Goal: Information Seeking & Learning: Learn about a topic

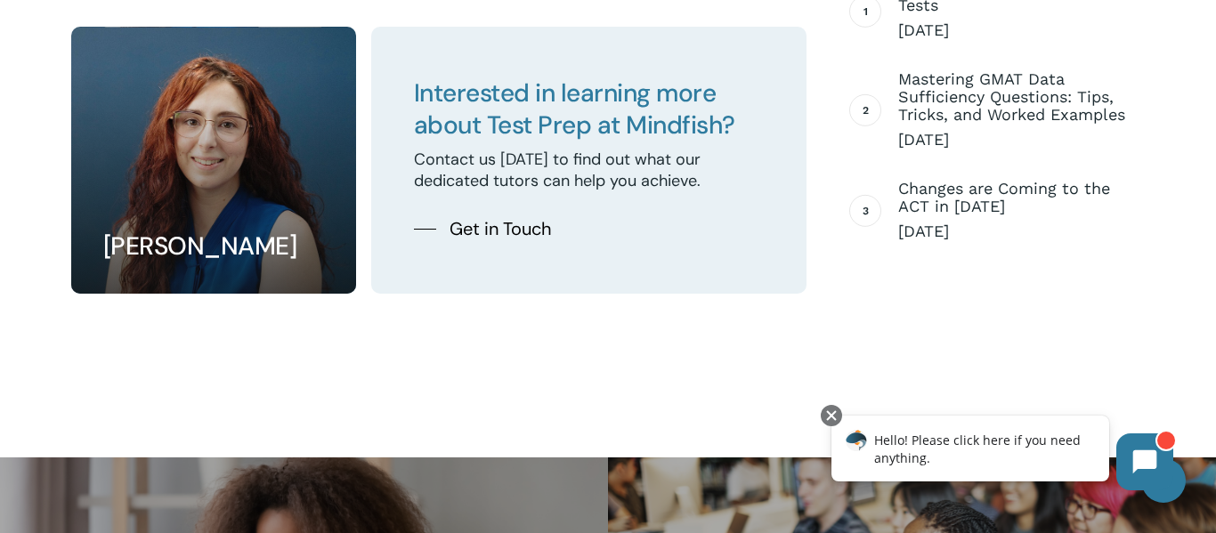
scroll to position [2953, 0]
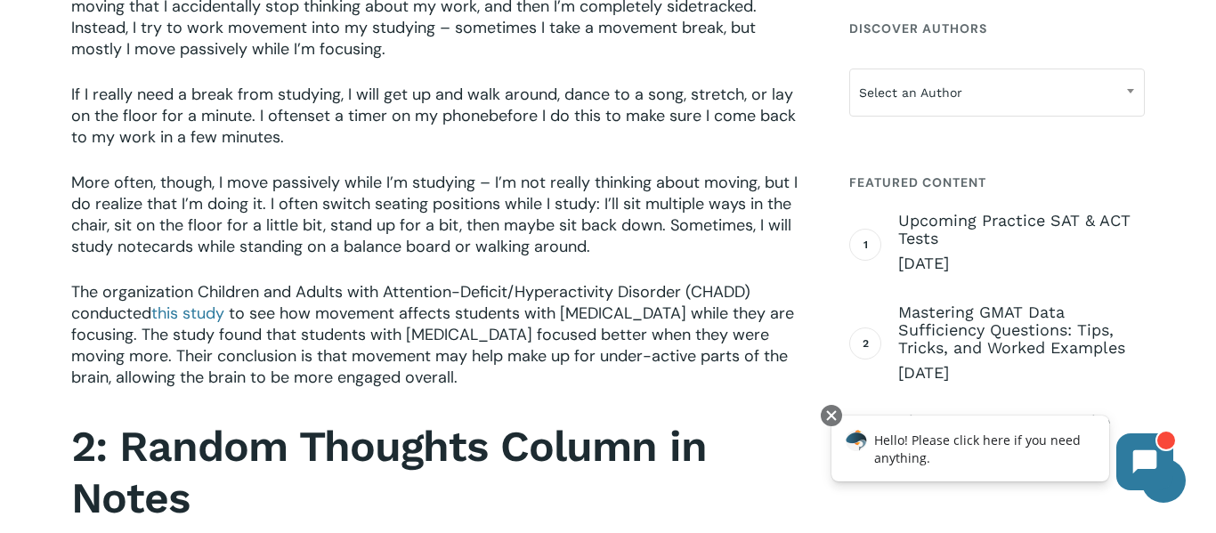
scroll to position [1259, 0]
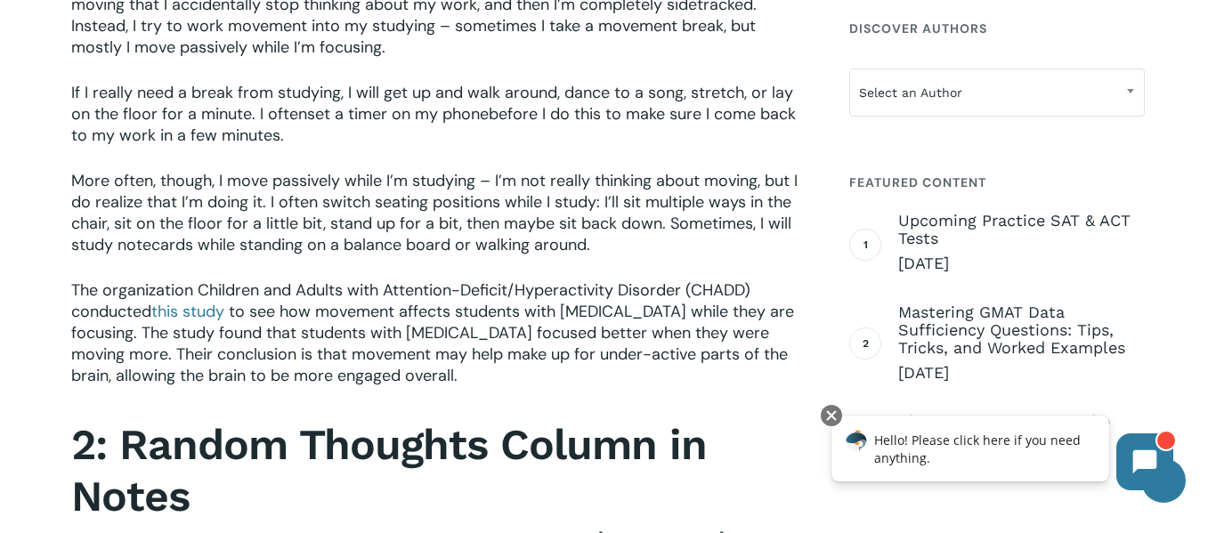
click at [580, 427] on strong "2: Random Thoughts Column in Notes" at bounding box center [389, 470] width 636 height 102
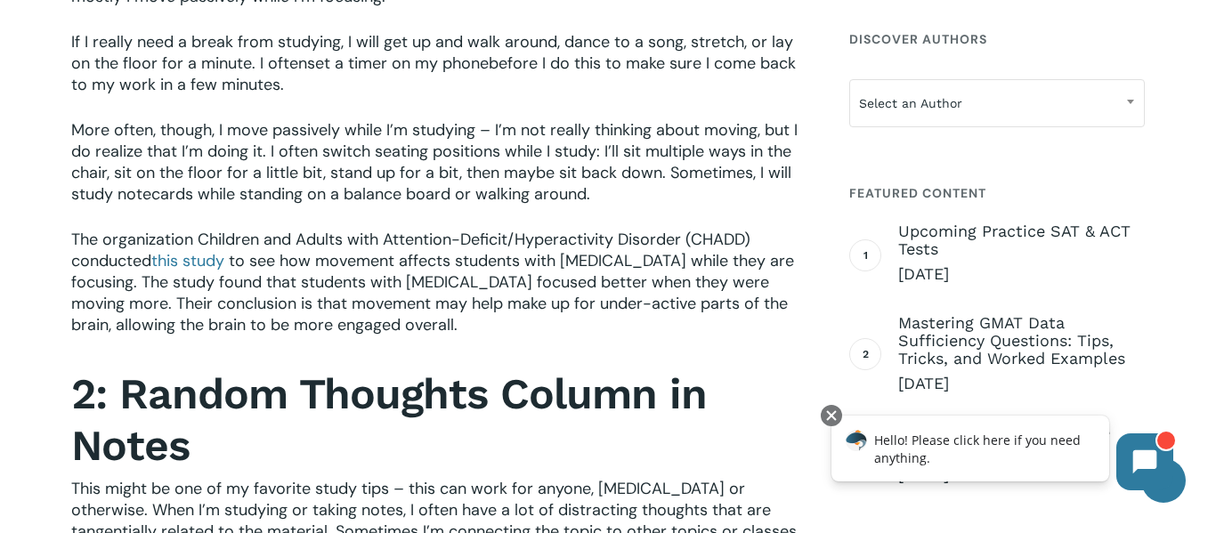
scroll to position [1308, 0]
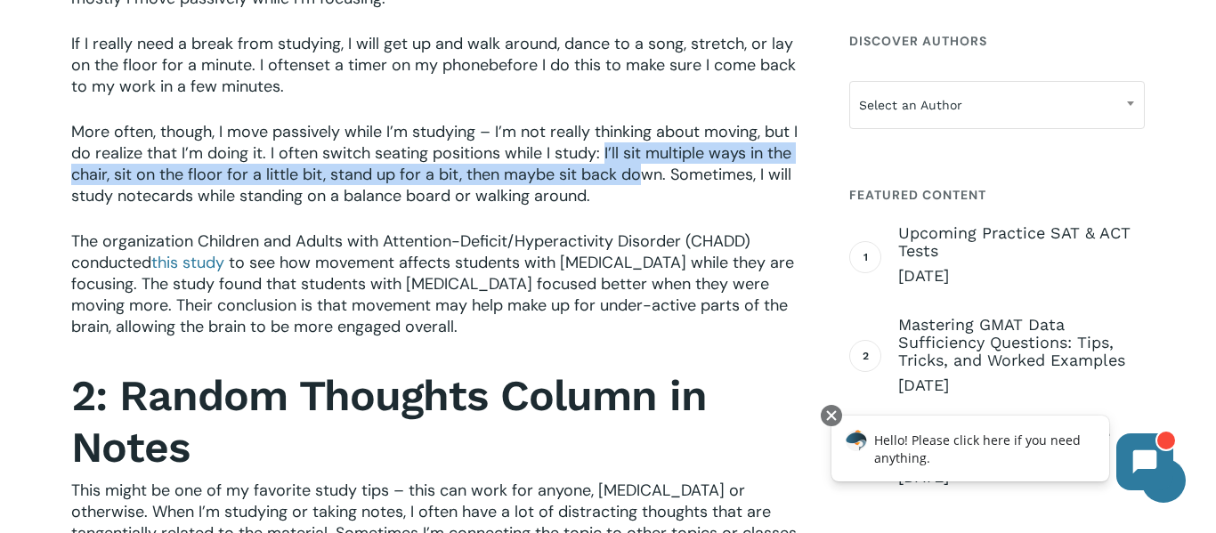
drag, startPoint x: 605, startPoint y: 152, endPoint x: 638, endPoint y: 174, distance: 39.3
click at [638, 174] on span "More often, though, I move passively while I’m studying – I’m not really thinki…" at bounding box center [434, 163] width 727 height 85
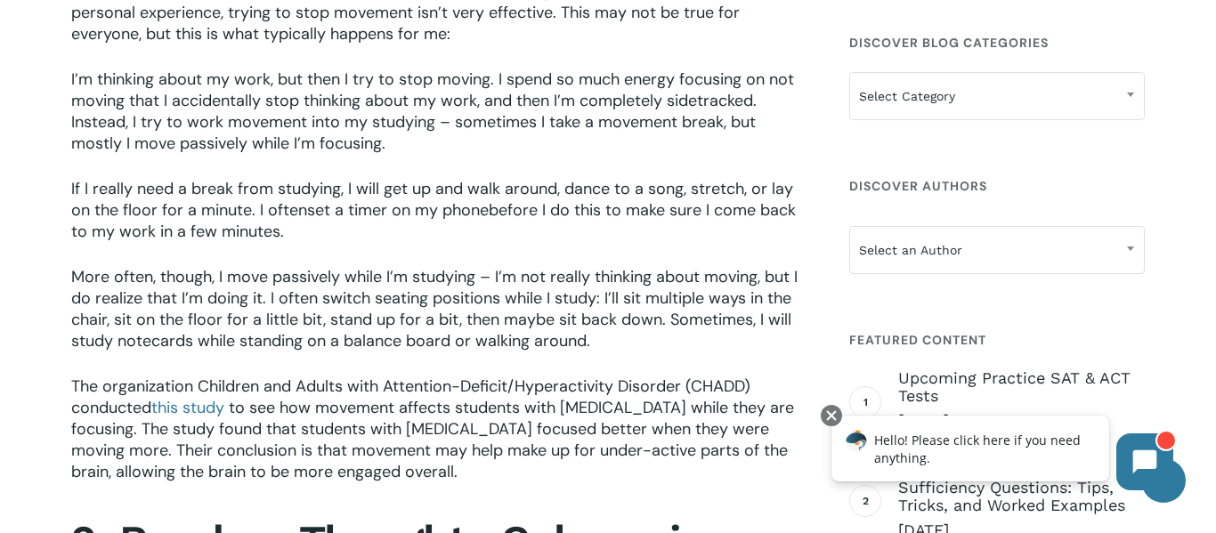
scroll to position [1164, 0]
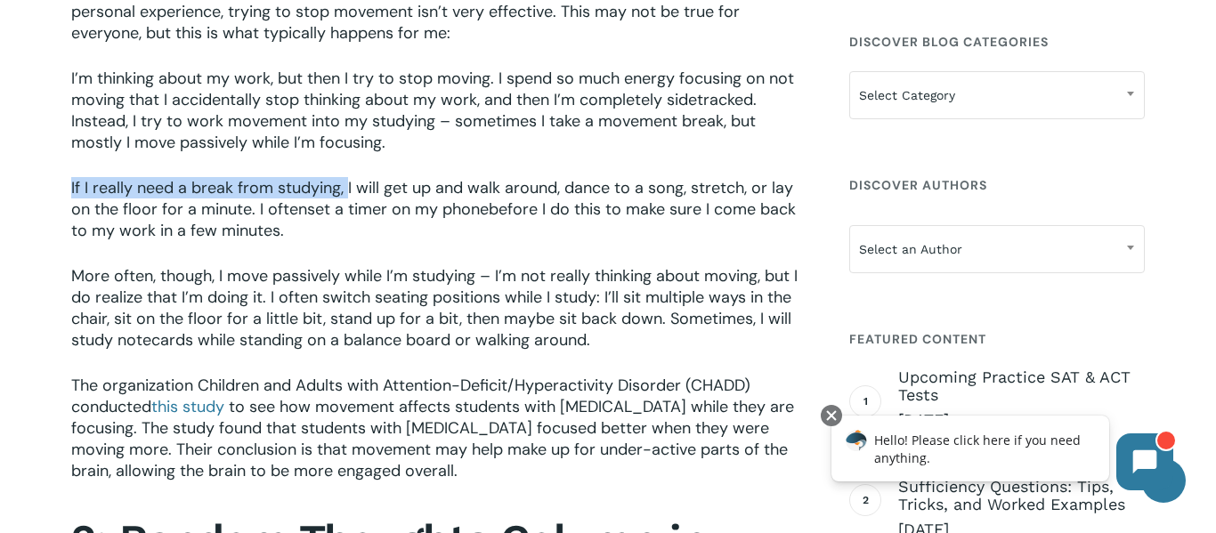
drag, startPoint x: 346, startPoint y: 181, endPoint x: 577, endPoint y: 175, distance: 230.7
click at [577, 175] on div "As a tutor with [MEDICAL_DATA] sympathize with the students that I meet who str…" at bounding box center [438, 168] width 735 height 1473
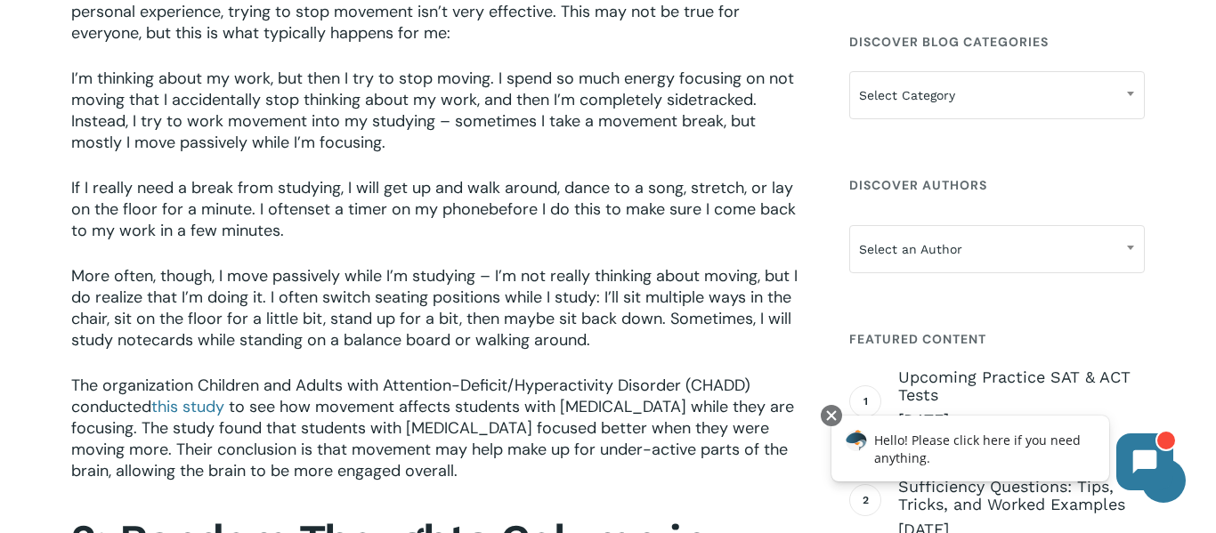
click at [527, 195] on span "If I really need a break from studying, I will get up and walk around, dance to…" at bounding box center [432, 198] width 722 height 43
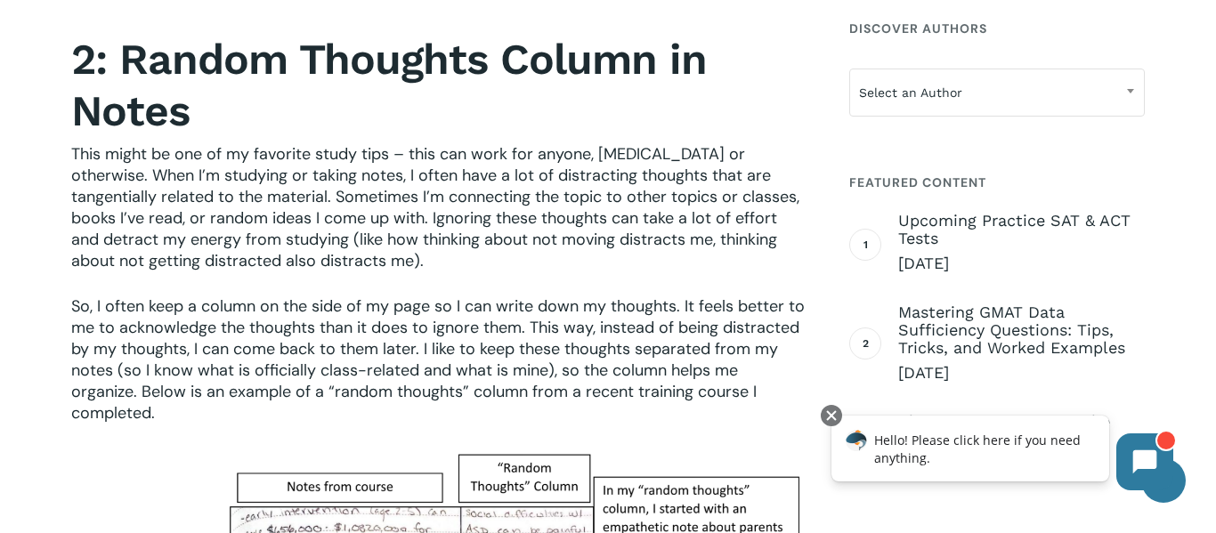
scroll to position [1645, 0]
